Goal: Information Seeking & Learning: Learn about a topic

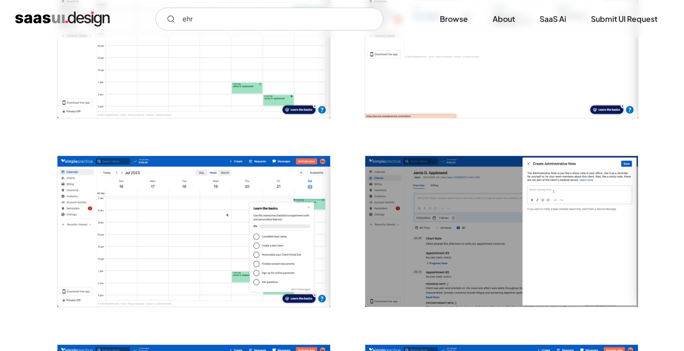
scroll to position [461, 0]
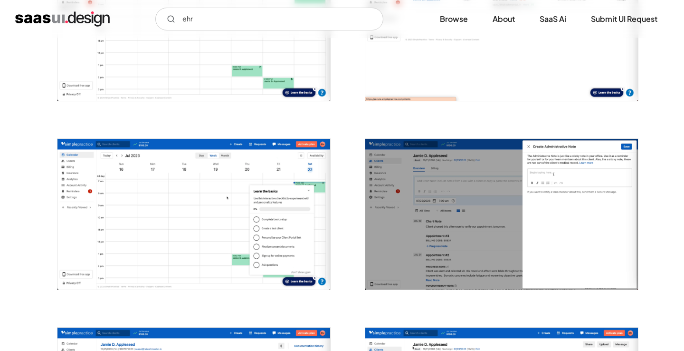
type input "ehr"
click at [445, 170] on img "open lightbox" at bounding box center [501, 214] width 273 height 151
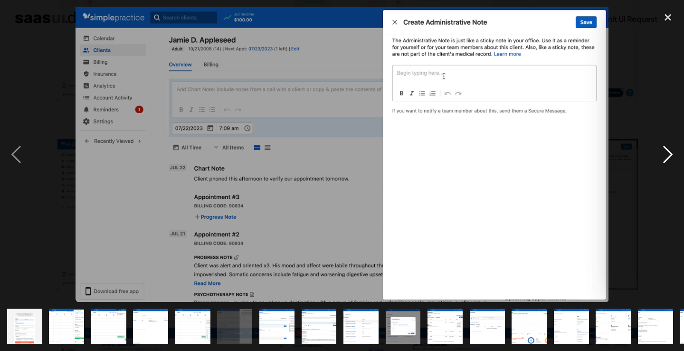
click at [668, 156] on div "next image" at bounding box center [668, 154] width 32 height 295
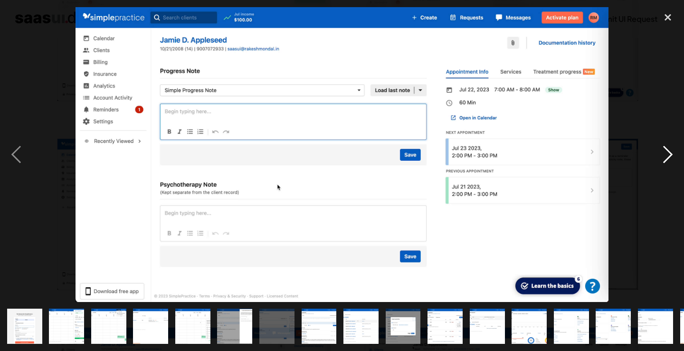
click at [668, 156] on div "next image" at bounding box center [668, 154] width 32 height 295
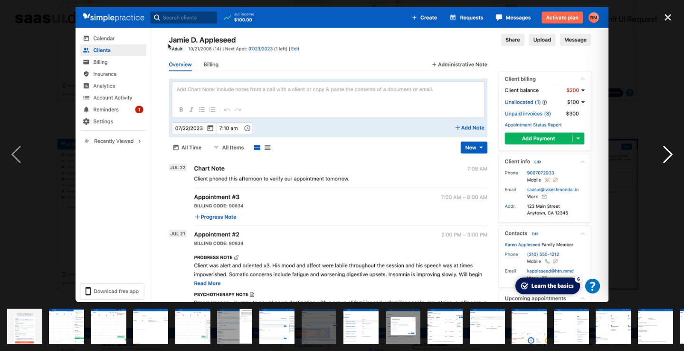
click at [668, 156] on div "next image" at bounding box center [668, 154] width 32 height 295
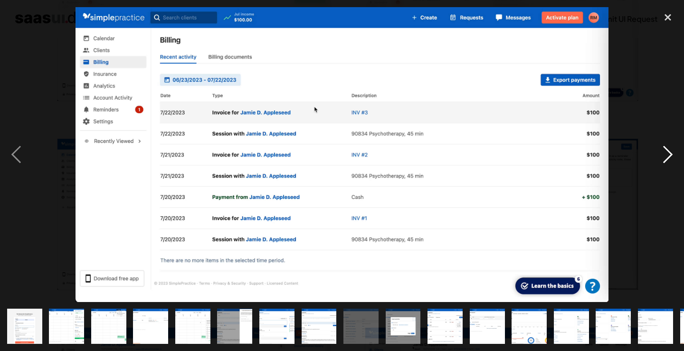
click at [668, 156] on div "next image" at bounding box center [668, 154] width 32 height 295
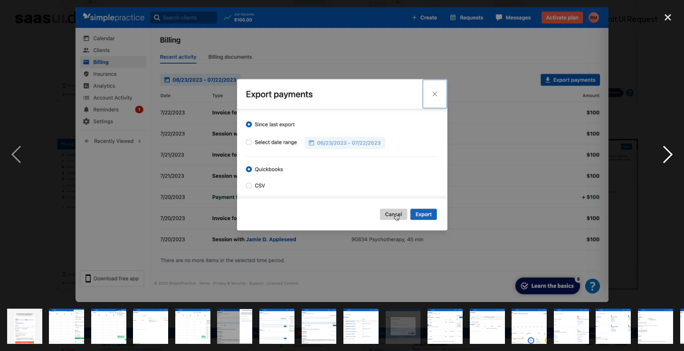
click at [668, 156] on div "next image" at bounding box center [668, 154] width 32 height 295
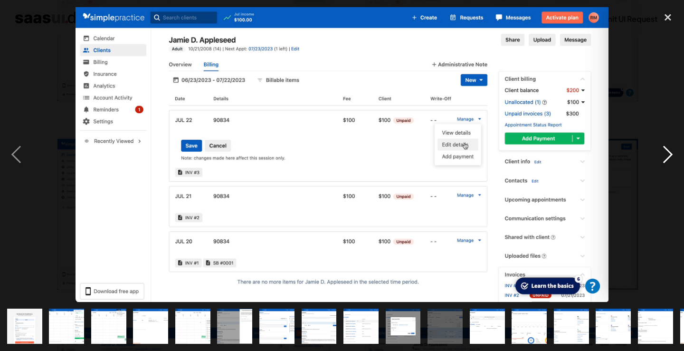
click at [668, 156] on div "next image" at bounding box center [668, 154] width 32 height 295
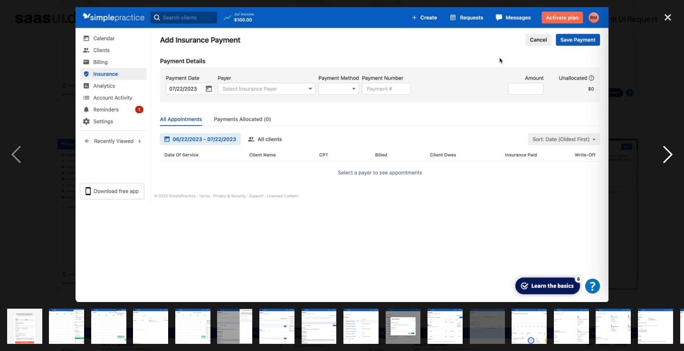
click at [668, 156] on div "next image" at bounding box center [668, 154] width 32 height 295
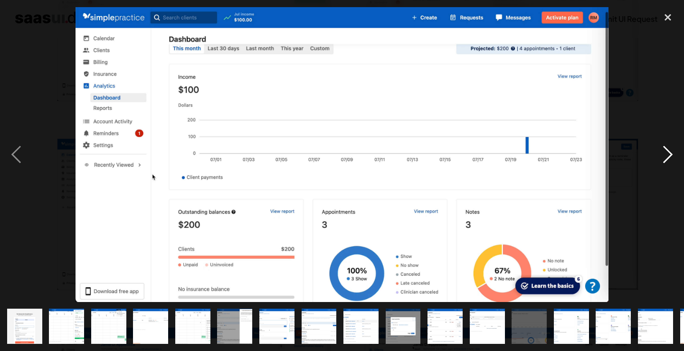
click at [668, 152] on div "next image" at bounding box center [668, 154] width 32 height 295
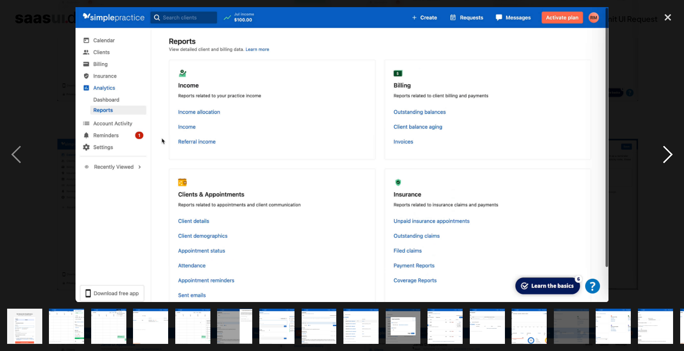
click at [668, 152] on div "next image" at bounding box center [668, 154] width 32 height 295
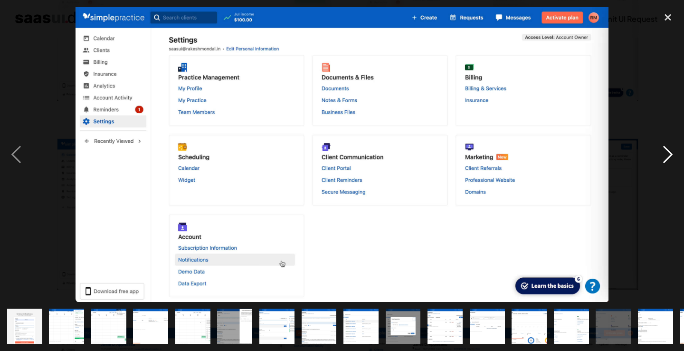
click at [668, 152] on div "next image" at bounding box center [668, 154] width 32 height 295
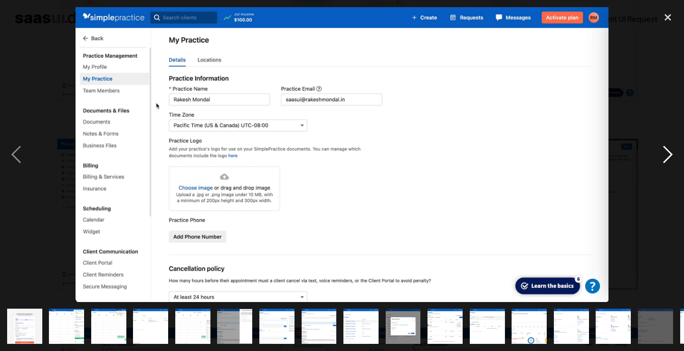
click at [668, 152] on div "next image" at bounding box center [668, 154] width 32 height 295
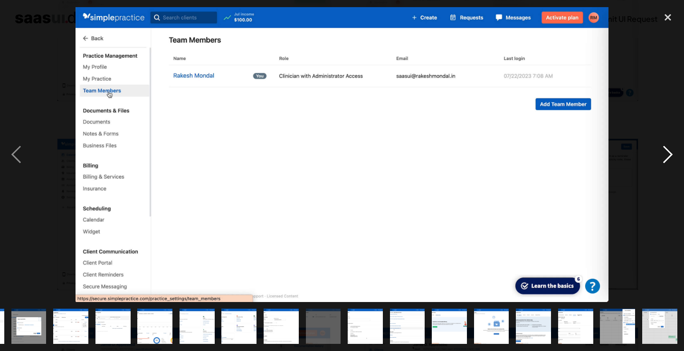
scroll to position [0, 374]
click at [668, 152] on div "next image" at bounding box center [668, 154] width 32 height 295
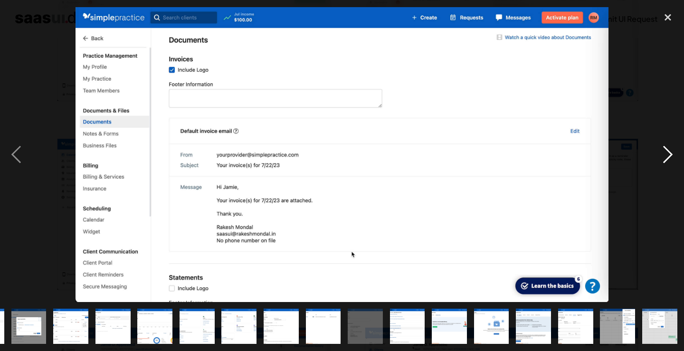
click at [668, 152] on div "next image" at bounding box center [668, 154] width 32 height 295
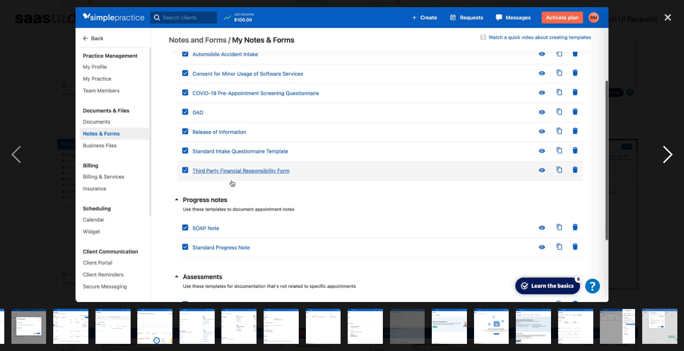
click at [668, 152] on div "next image" at bounding box center [668, 154] width 32 height 295
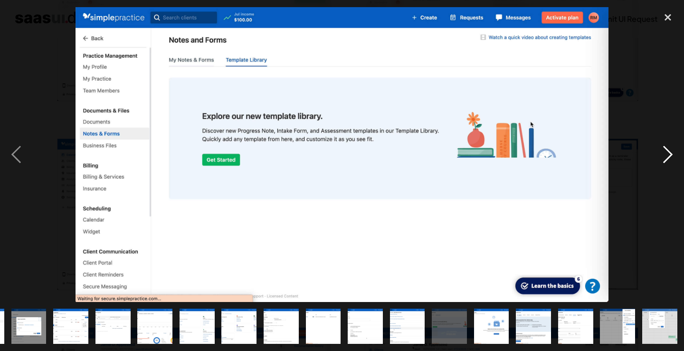
click at [668, 152] on div "next image" at bounding box center [668, 154] width 32 height 295
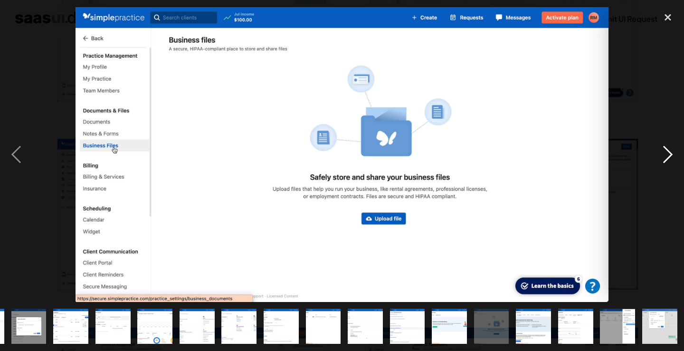
click at [668, 152] on div "next image" at bounding box center [668, 154] width 32 height 295
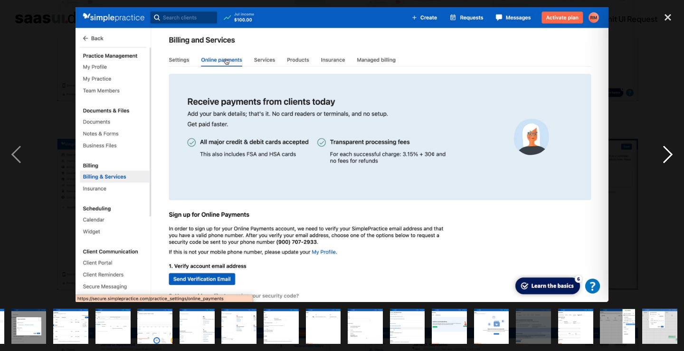
click at [668, 152] on div "next image" at bounding box center [668, 154] width 32 height 295
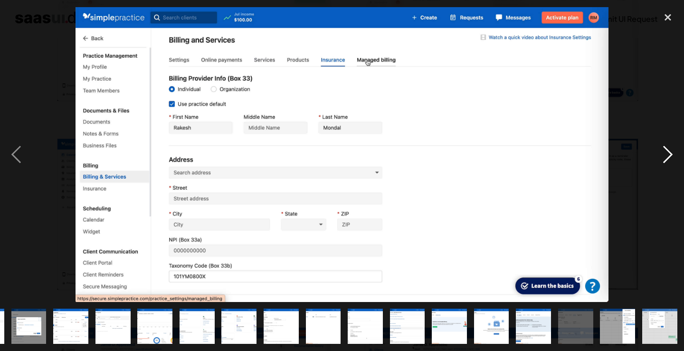
click at [668, 152] on div "next image" at bounding box center [668, 154] width 32 height 295
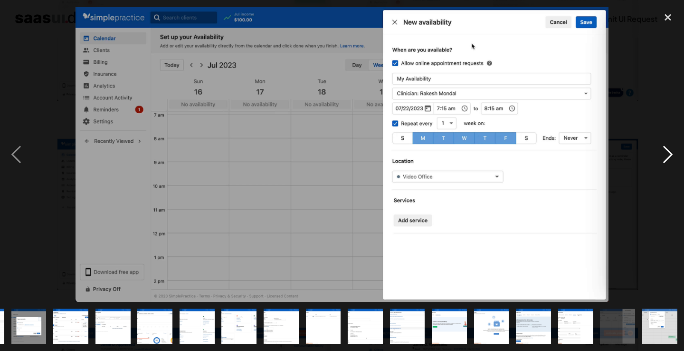
click at [668, 152] on div "next image" at bounding box center [668, 154] width 32 height 295
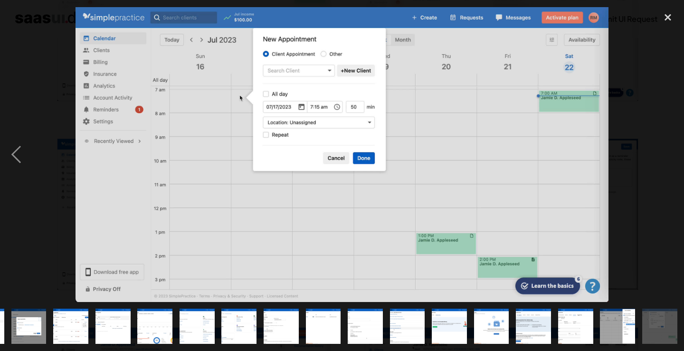
click at [668, 152] on div "next image" at bounding box center [668, 154] width 32 height 295
click at [664, 13] on div "close lightbox" at bounding box center [668, 17] width 32 height 21
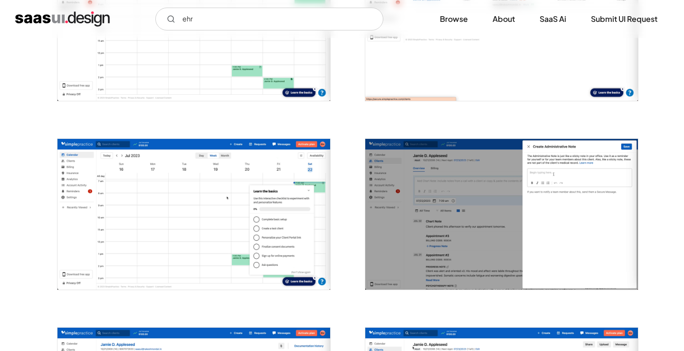
scroll to position [0, 0]
click at [84, 21] on img "home" at bounding box center [62, 18] width 95 height 15
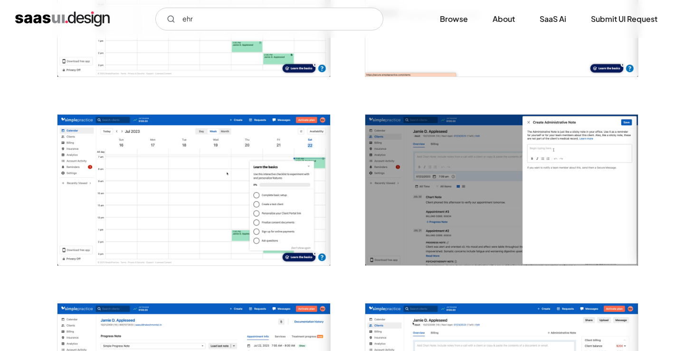
scroll to position [494, 0]
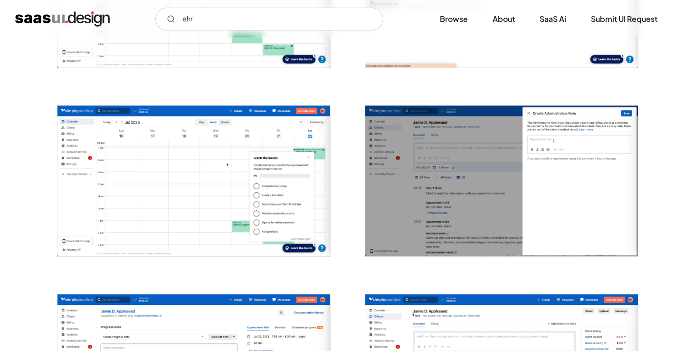
click at [218, 209] on img "open lightbox" at bounding box center [194, 181] width 273 height 151
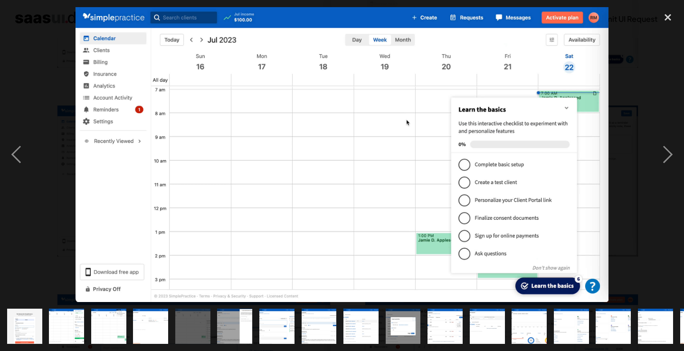
click at [368, 329] on img "show item 9 of 25" at bounding box center [361, 325] width 64 height 35
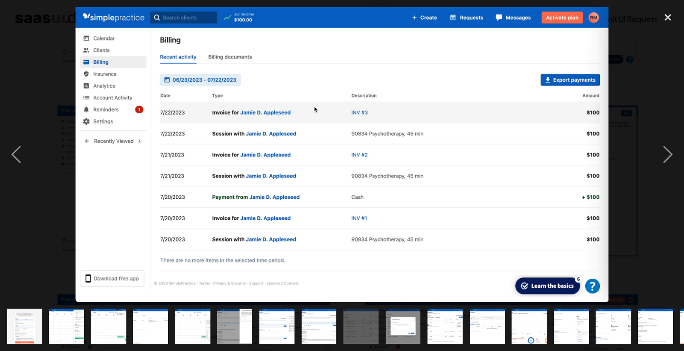
click at [269, 326] on img "show item 7 of 25" at bounding box center [277, 325] width 64 height 35
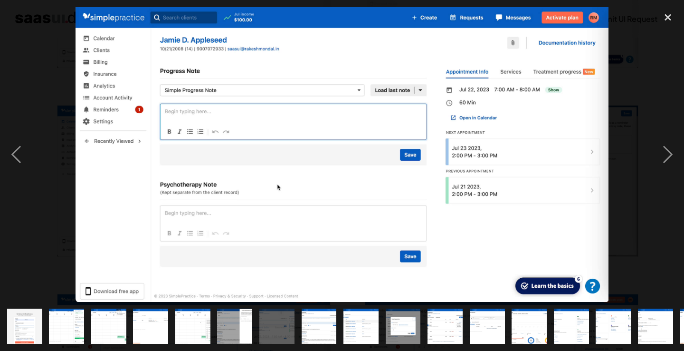
click at [321, 330] on img "show item 8 of 25" at bounding box center [320, 325] width 64 height 35
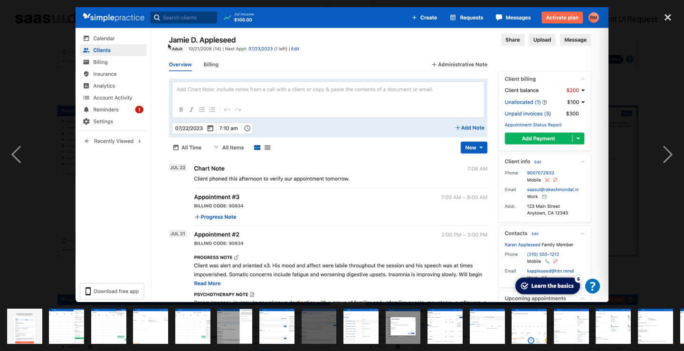
click at [274, 328] on img "show item 7 of 25" at bounding box center [277, 325] width 64 height 35
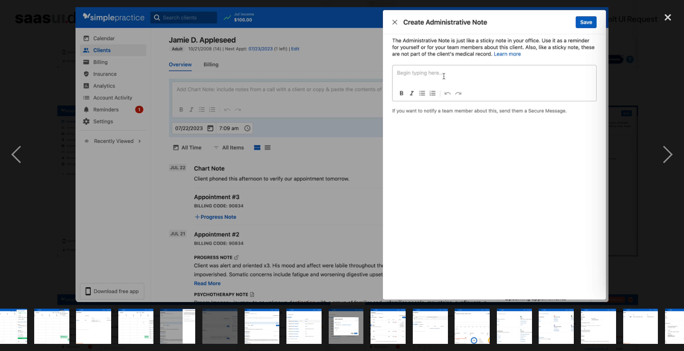
scroll to position [0, 76]
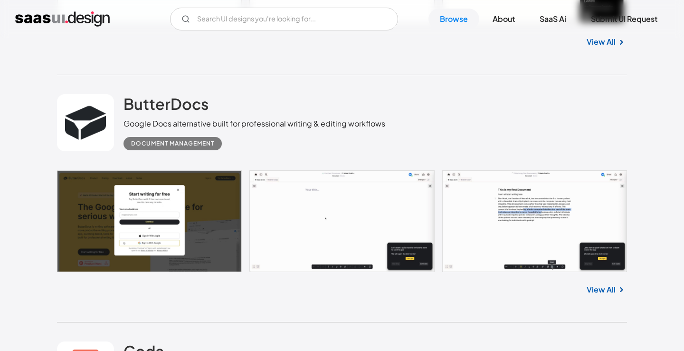
scroll to position [2248, 0]
